Goal: Information Seeking & Learning: Learn about a topic

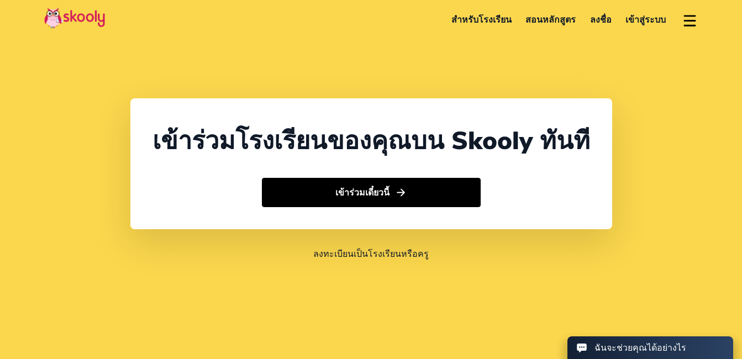
select select "66"
select select "[GEOGRAPHIC_DATA]"
select select "[GEOGRAPHIC_DATA]/[GEOGRAPHIC_DATA]"
click at [485, 20] on link "สำหรับโรงเรียน" at bounding box center [481, 19] width 75 height 19
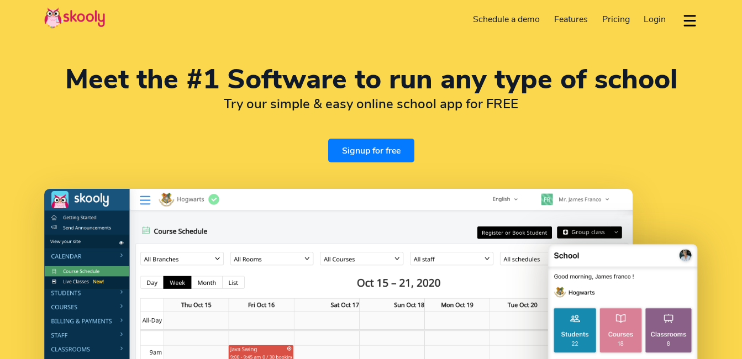
select select "en"
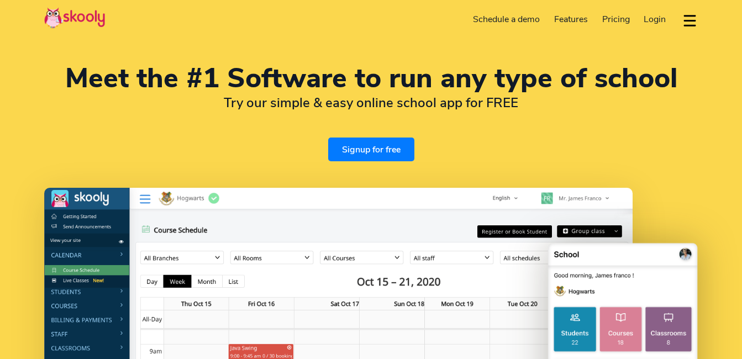
select select "66"
select select "[GEOGRAPHIC_DATA]"
select select "[GEOGRAPHIC_DATA]/[GEOGRAPHIC_DATA]"
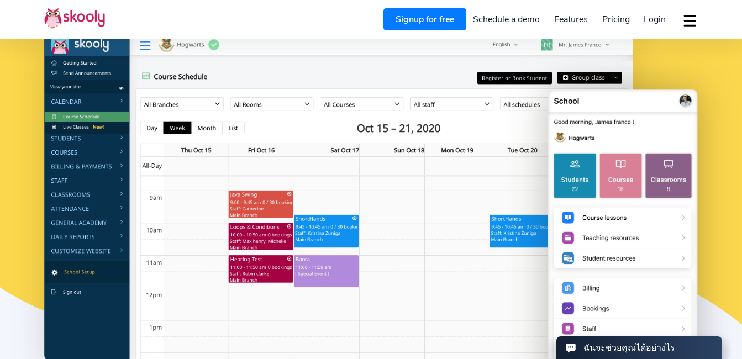
scroll to position [148, 0]
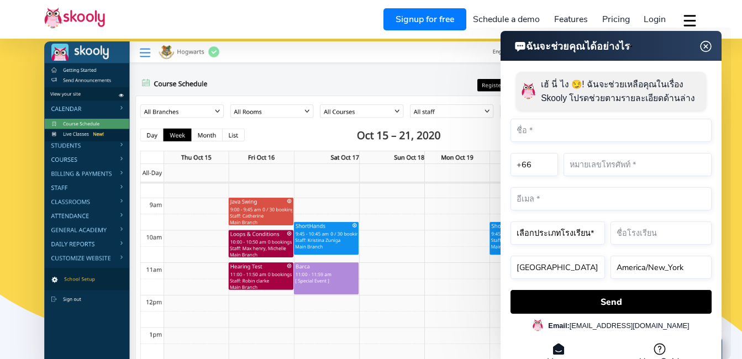
click at [705, 42] on img at bounding box center [706, 47] width 21 height 14
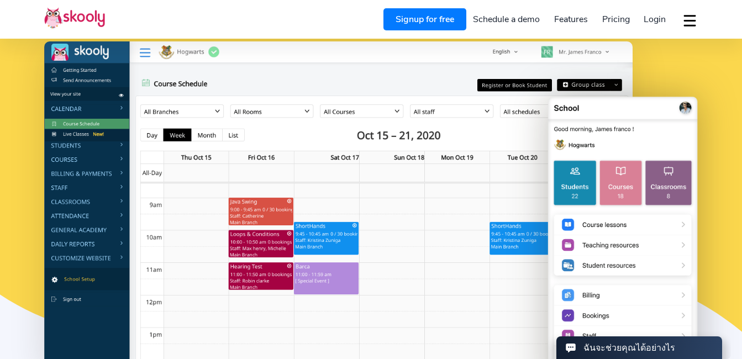
click at [613, 17] on span "Pricing" at bounding box center [617, 19] width 28 height 12
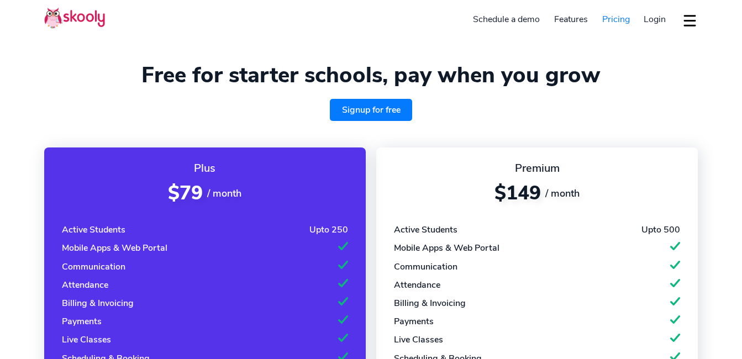
select select "en"
select select "66"
select select "[GEOGRAPHIC_DATA]"
select select "[GEOGRAPHIC_DATA]/[GEOGRAPHIC_DATA]"
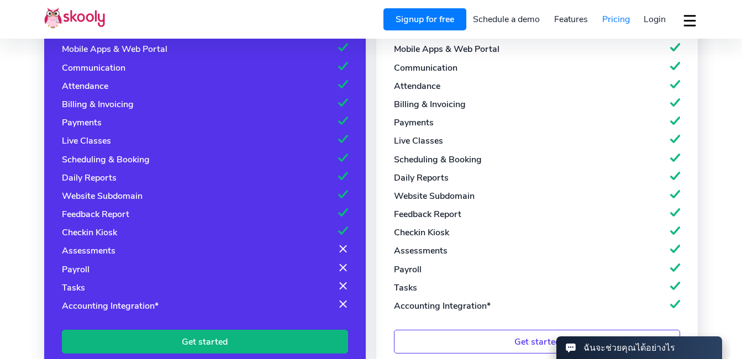
scroll to position [221, 0]
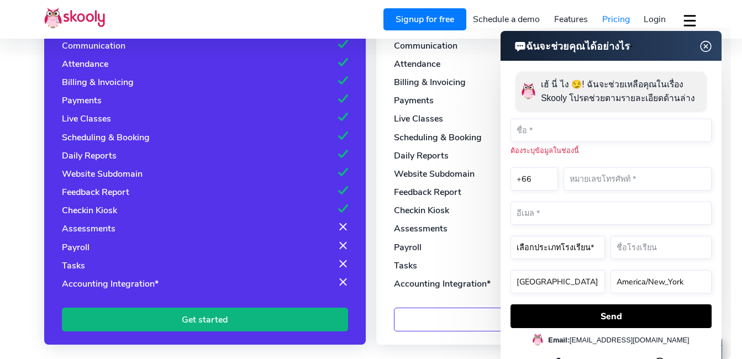
click at [709, 48] on img at bounding box center [706, 47] width 21 height 14
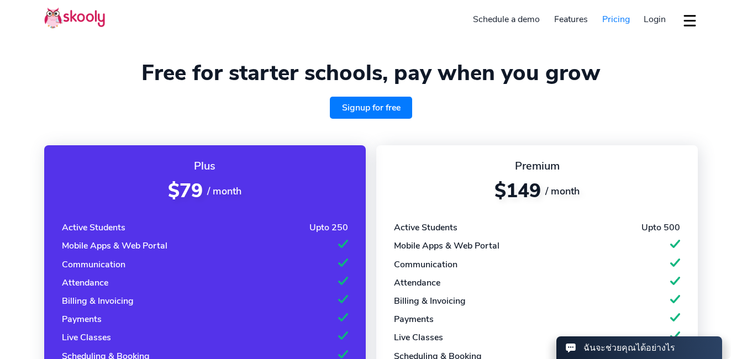
scroll to position [0, 0]
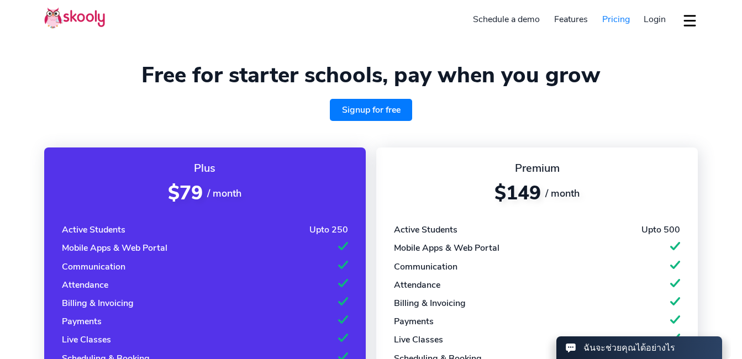
click at [75, 23] on img at bounding box center [74, 18] width 61 height 22
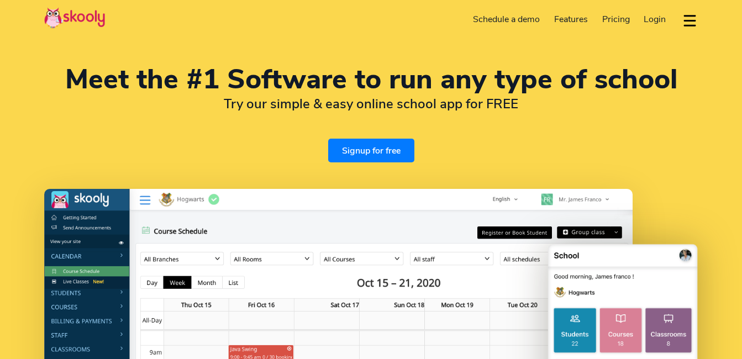
select select "en"
select select "66"
select select "[GEOGRAPHIC_DATA]"
select select "[GEOGRAPHIC_DATA]/[GEOGRAPHIC_DATA]"
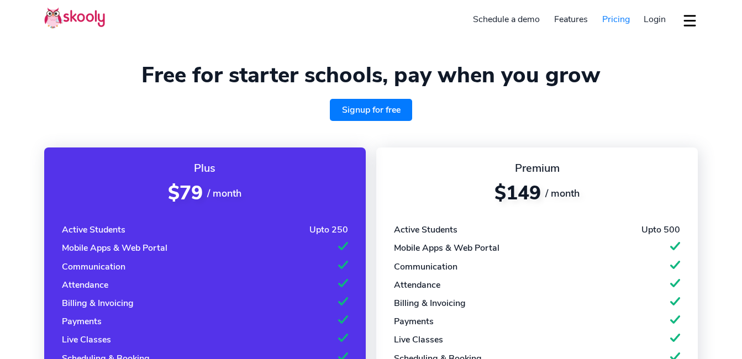
select select "en"
